Goal: Task Accomplishment & Management: Use online tool/utility

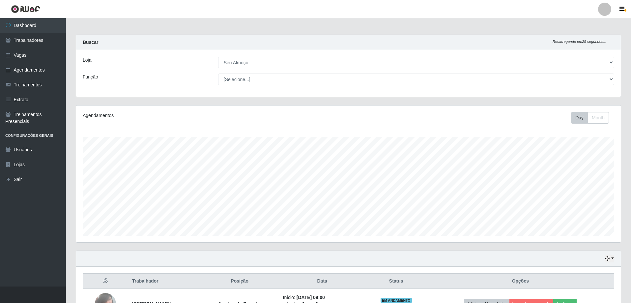
select select "431"
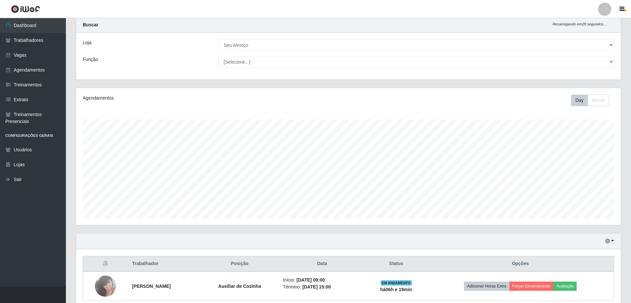
scroll to position [137, 545]
